Goal: Find specific page/section: Find specific page/section

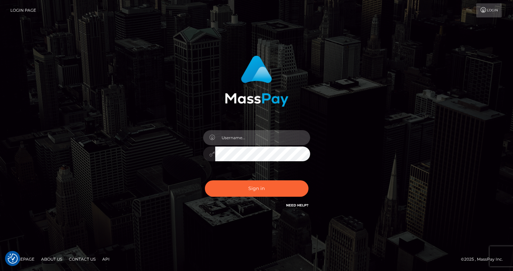
click at [245, 140] on input "text" at bounding box center [262, 137] width 95 height 15
type input "tatyanafansly1"
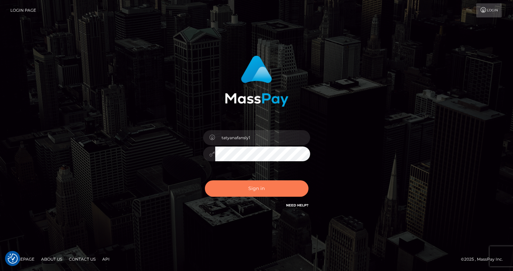
click at [257, 187] on button "Sign in" at bounding box center [257, 188] width 104 height 16
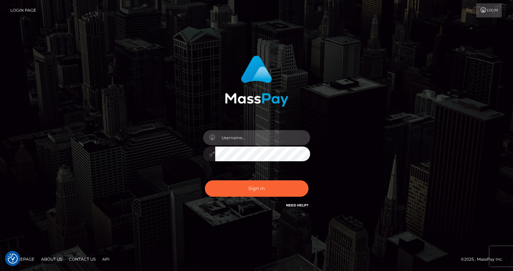
click at [274, 143] on input "text" at bounding box center [262, 137] width 95 height 15
type input "tatyanafansly1"
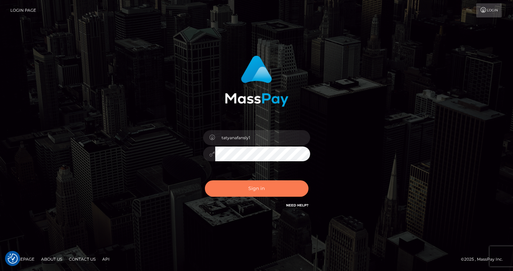
click at [263, 189] on button "Sign in" at bounding box center [257, 188] width 104 height 16
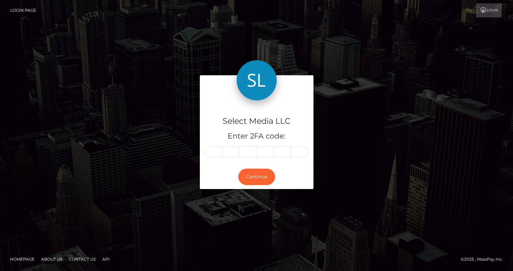
click at [218, 153] on input "text" at bounding box center [213, 151] width 17 height 11
type input "5"
type input "3"
type input "1"
type input "8"
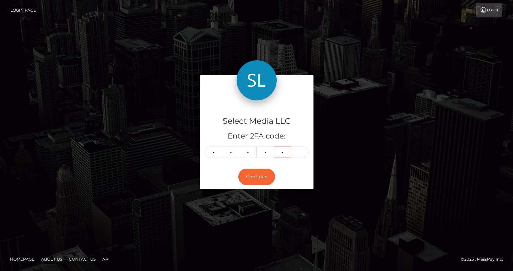
type input "8"
type input "6"
click at [249, 172] on button "Continue" at bounding box center [256, 177] width 37 height 16
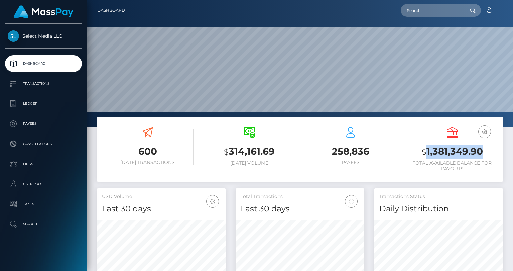
scroll to position [118, 129]
click at [33, 104] on p "Ledger" at bounding box center [44, 104] width 72 height 10
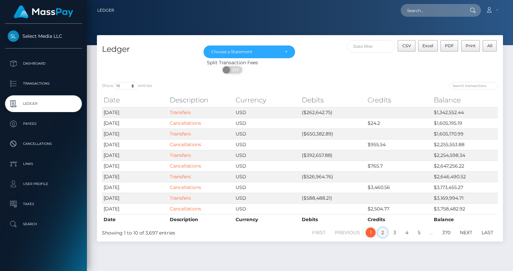
click at [381, 234] on link "2" at bounding box center [383, 232] width 10 height 10
